Goal: Task Accomplishment & Management: Manage account settings

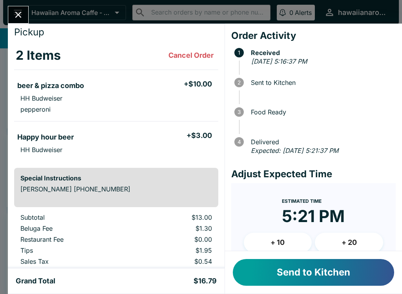
scroll to position [24, 0]
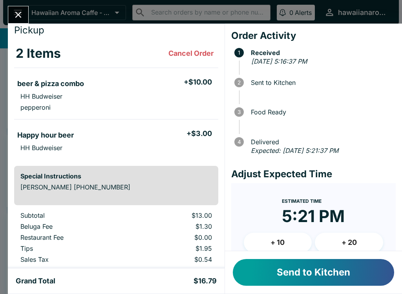
click at [284, 290] on div "Send to Kitchen" at bounding box center [313, 272] width 177 height 42
click at [294, 269] on button "Send to Kitchen" at bounding box center [313, 272] width 161 height 27
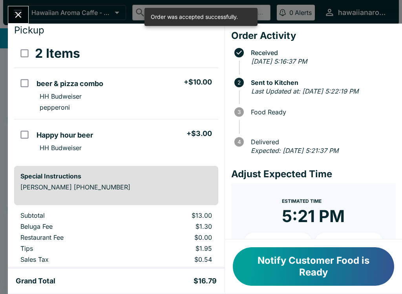
click at [26, 9] on button "Close" at bounding box center [18, 14] width 20 height 17
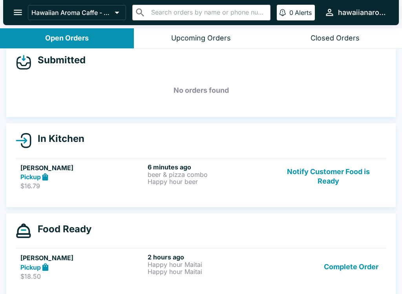
click at [158, 189] on div "6 minutes ago beer & pizza combo Happy hour beer" at bounding box center [210, 176] width 124 height 27
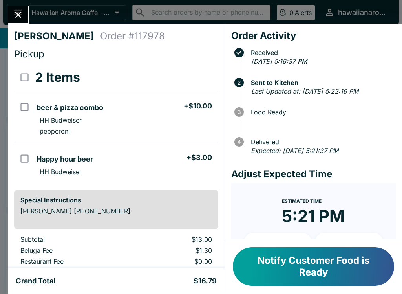
click at [298, 262] on button "Notify Customer Food is Ready" at bounding box center [313, 266] width 161 height 38
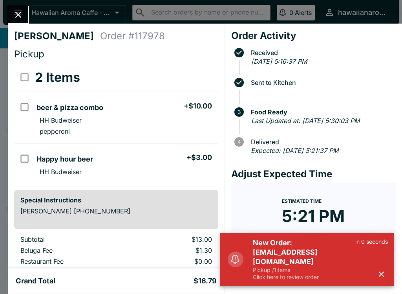
click at [387, 273] on button "button" at bounding box center [381, 273] width 13 height 13
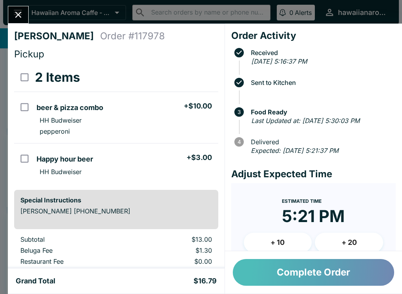
click at [313, 280] on button "Complete Order" at bounding box center [313, 272] width 161 height 27
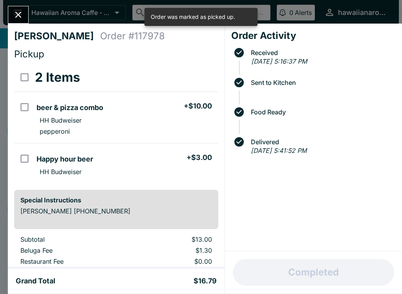
click at [16, 15] on icon "Close" at bounding box center [18, 14] width 11 height 11
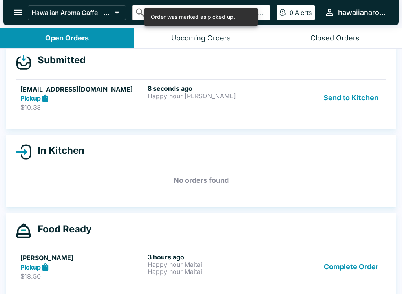
click at [54, 109] on p "$10.33" at bounding box center [82, 107] width 124 height 8
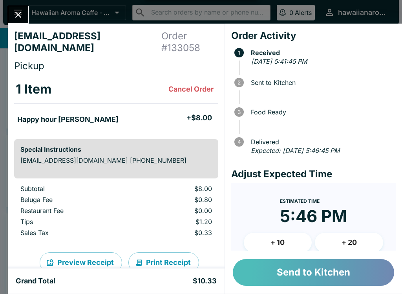
click at [312, 279] on button "Send to Kitchen" at bounding box center [313, 272] width 161 height 27
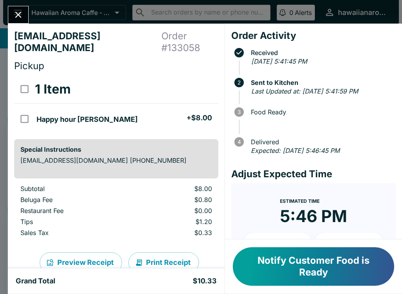
click at [316, 262] on button "Notify Customer Food is Ready" at bounding box center [313, 266] width 161 height 38
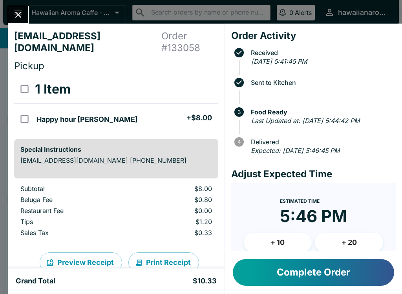
click at [290, 290] on div "Complete Order" at bounding box center [313, 272] width 177 height 42
click at [307, 269] on button "Complete Order" at bounding box center [313, 272] width 161 height 27
